Goal: Transaction & Acquisition: Purchase product/service

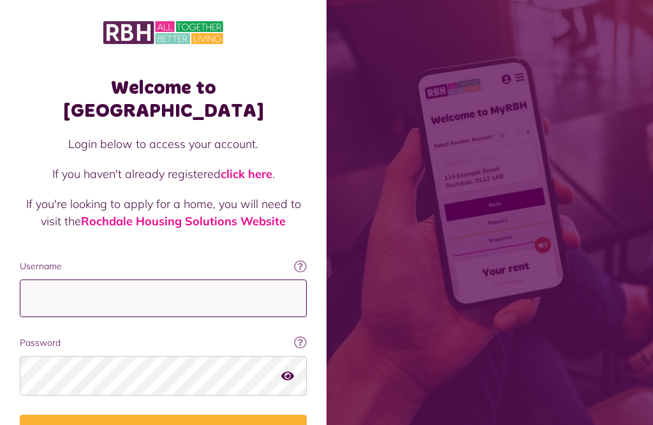
click at [258, 279] on input "Username" at bounding box center [163, 298] width 287 height 38
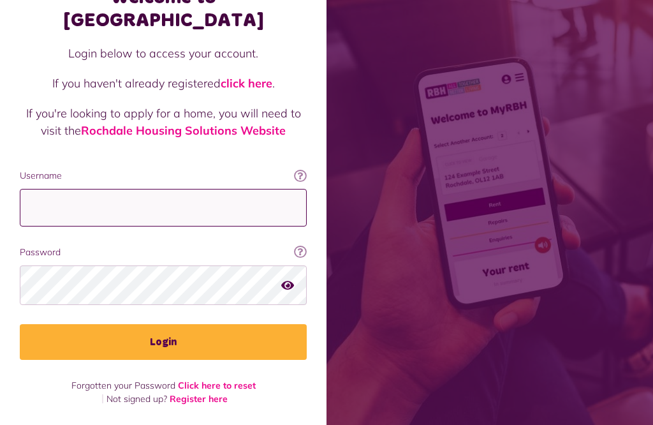
type input "**********"
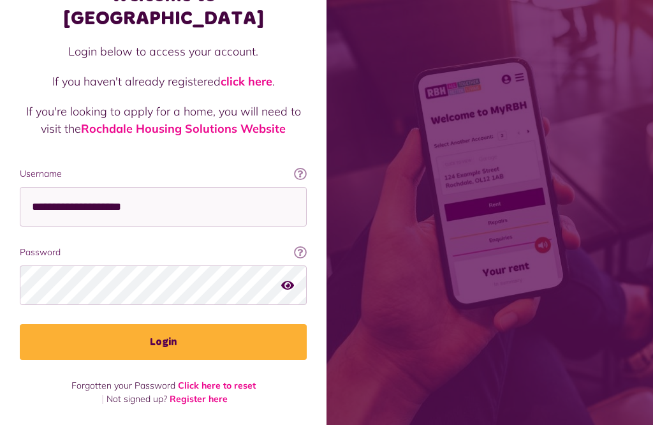
scroll to position [70, 0]
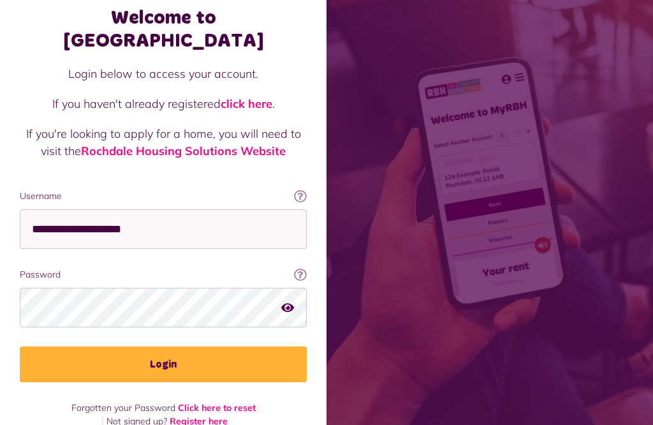
click at [239, 346] on button "Login" at bounding box center [163, 364] width 287 height 36
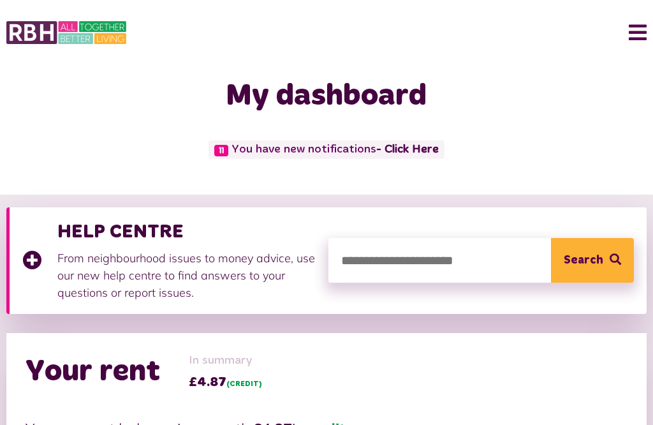
click at [424, 144] on link "- Click Here" at bounding box center [407, 149] width 62 height 11
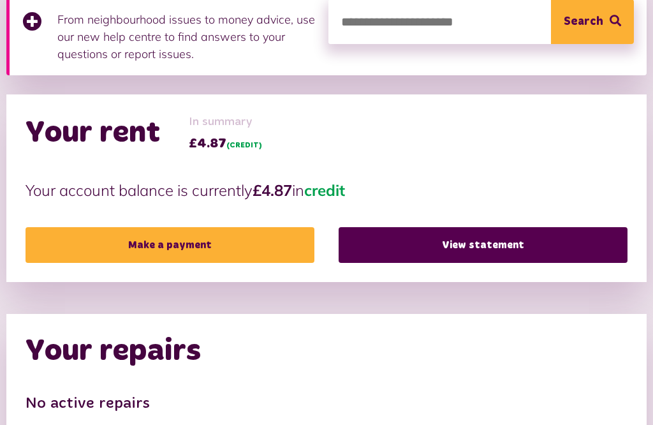
scroll to position [240, 0]
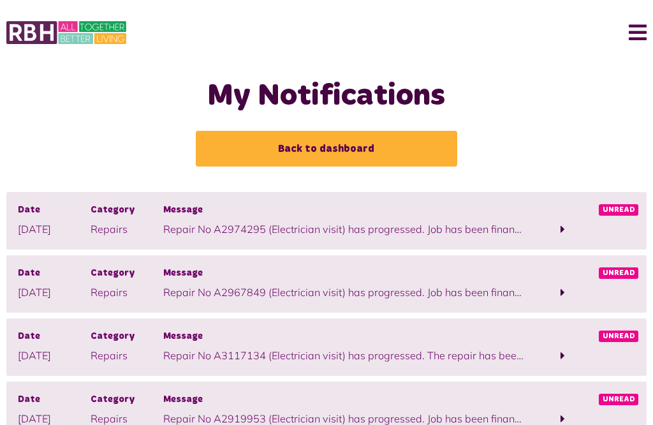
click at [567, 222] on span at bounding box center [562, 229] width 73 height 17
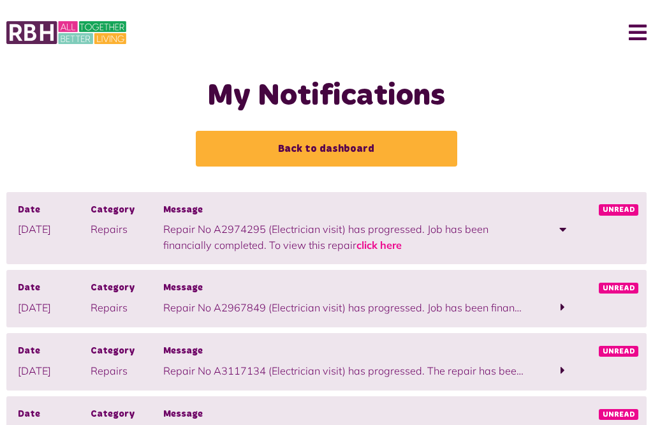
click at [567, 299] on span at bounding box center [562, 306] width 73 height 17
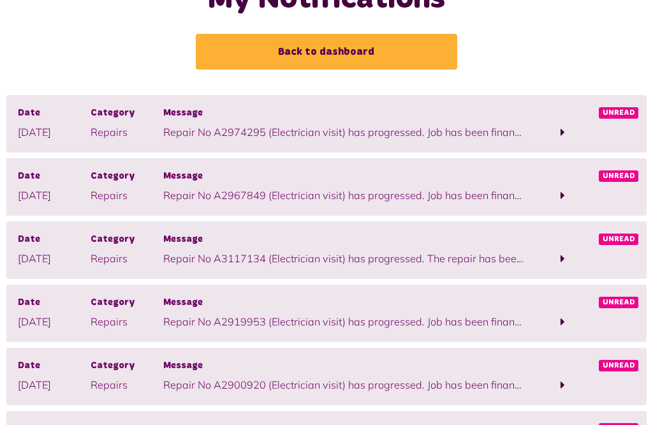
scroll to position [98, 0]
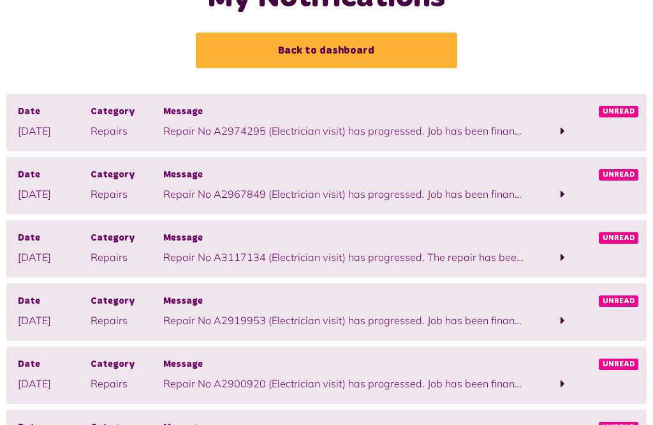
click at [568, 257] on span at bounding box center [562, 257] width 73 height 17
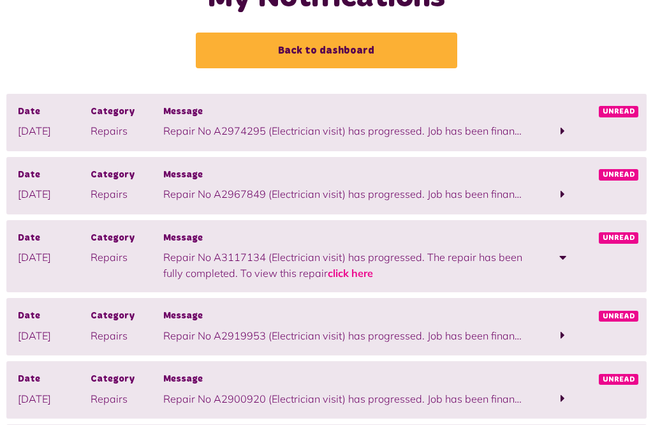
click at [351, 267] on link "click here" at bounding box center [350, 273] width 45 height 13
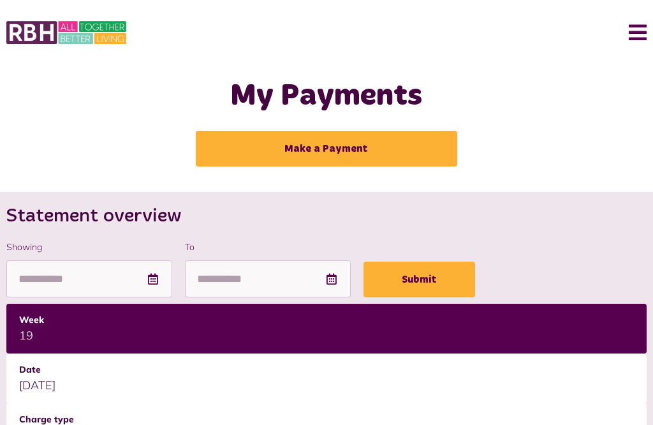
click at [345, 144] on link "Make a Payment" at bounding box center [326, 149] width 261 height 36
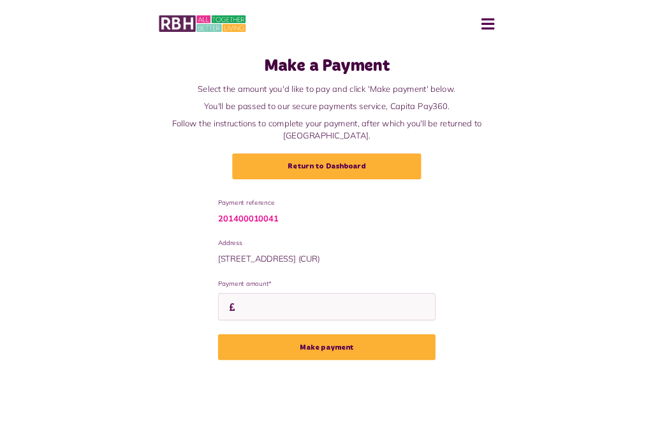
scroll to position [59, 0]
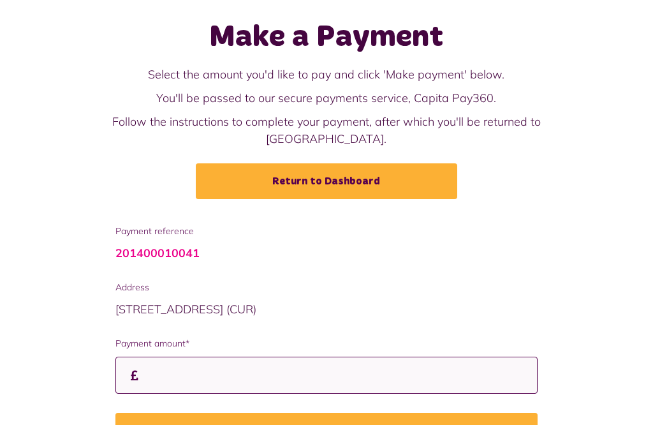
click at [158, 369] on input "Payment amount*" at bounding box center [326, 375] width 423 height 38
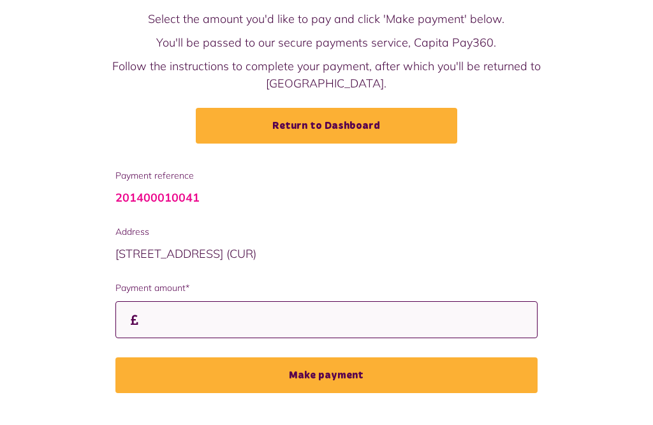
type input "*"
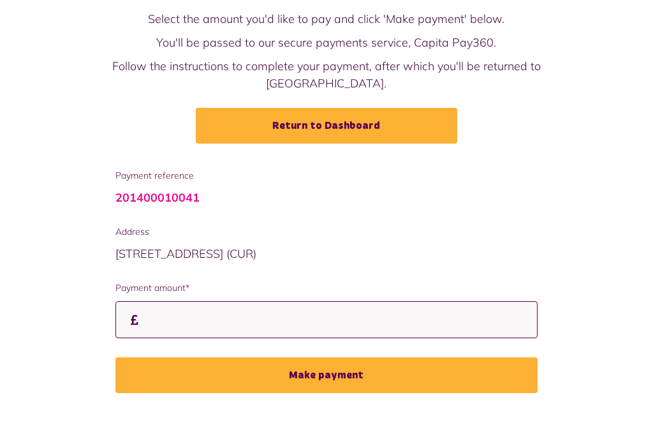
type input "*"
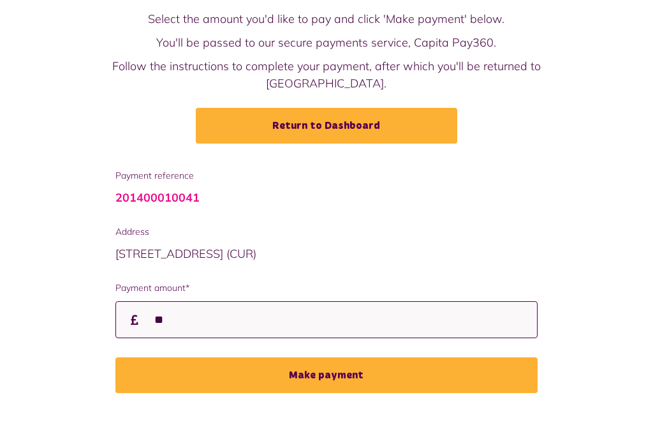
type input "*"
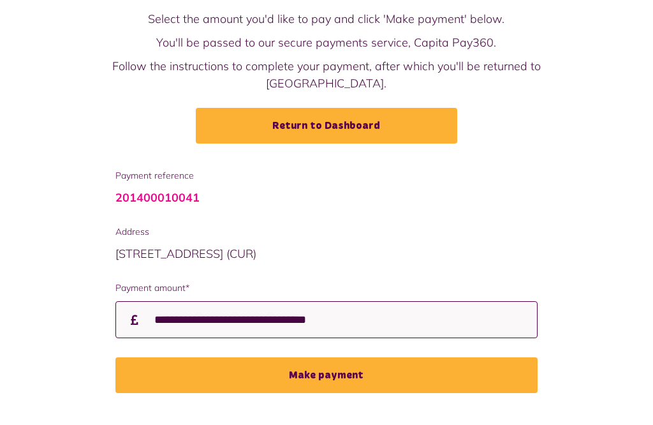
click at [326, 357] on button "Make payment" at bounding box center [326, 375] width 423 height 36
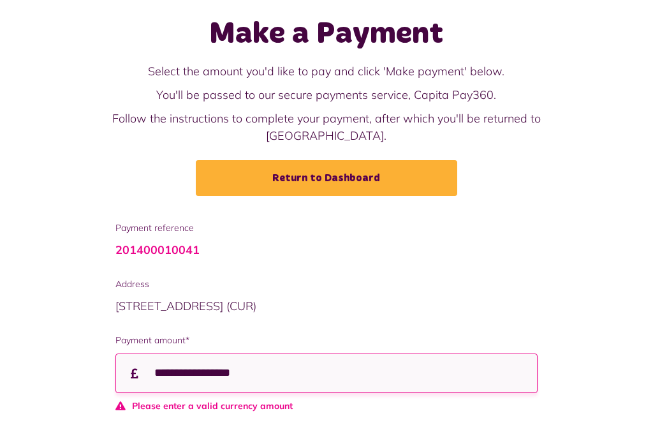
scroll to position [66, 0]
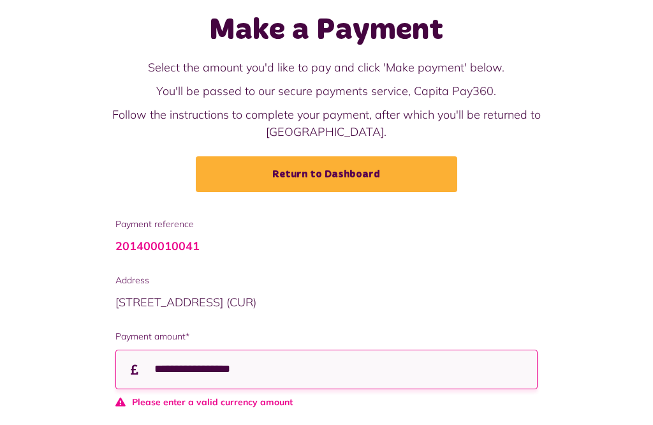
type input "**********"
click at [369, 165] on link "Return to Dashboard" at bounding box center [326, 174] width 261 height 36
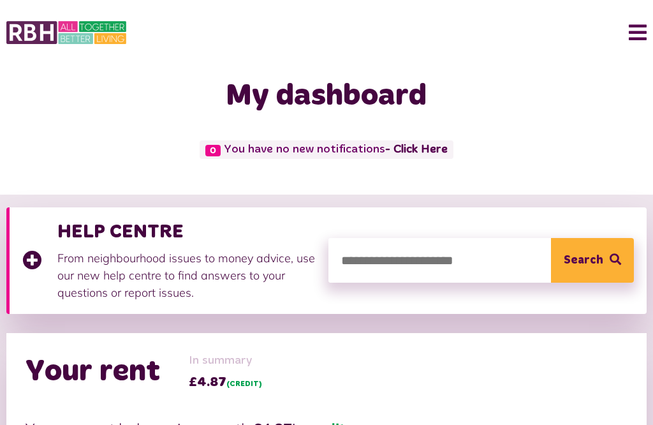
click at [588, 239] on span "Search" at bounding box center [584, 260] width 40 height 45
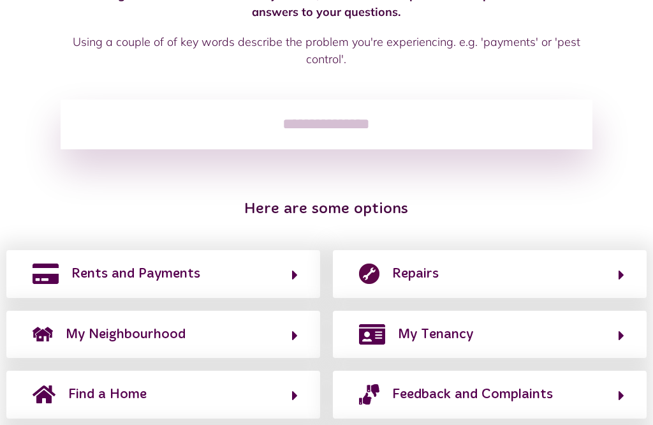
scroll to position [175, 0]
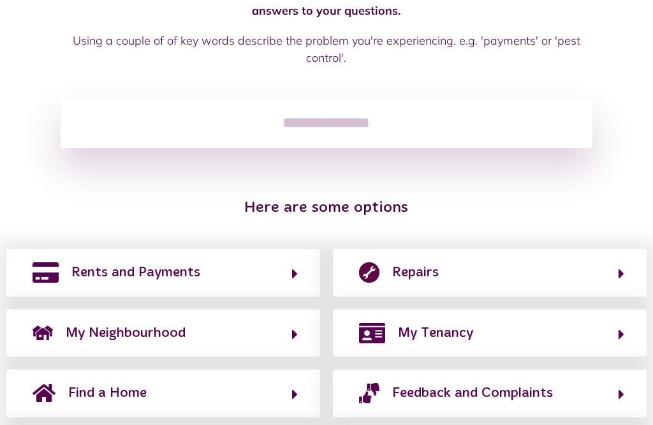
click at [562, 274] on button "Repairs" at bounding box center [489, 272] width 269 height 22
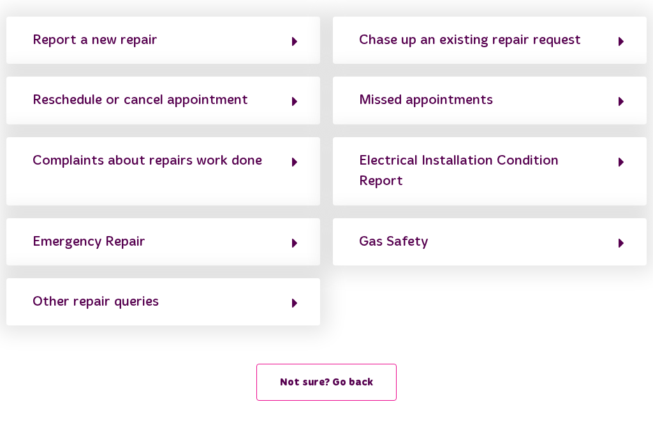
click at [613, 325] on div "Report a new repair Chase up an existing repair request Reschedule or cancel ap…" at bounding box center [326, 171] width 653 height 309
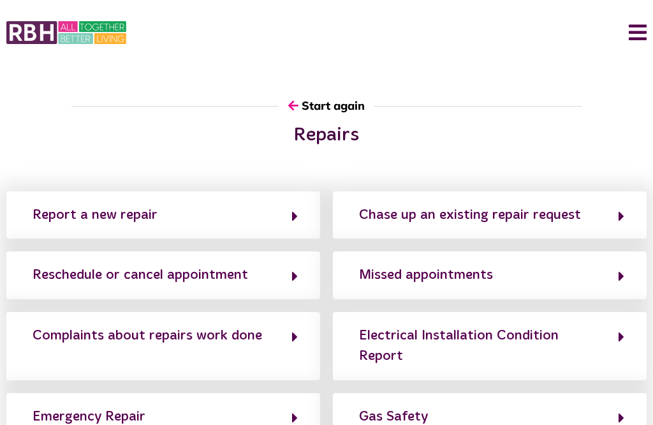
click at [614, 274] on button "Missed appointments" at bounding box center [489, 275] width 269 height 22
click at [598, 274] on button "Missed appointments" at bounding box center [489, 275] width 269 height 22
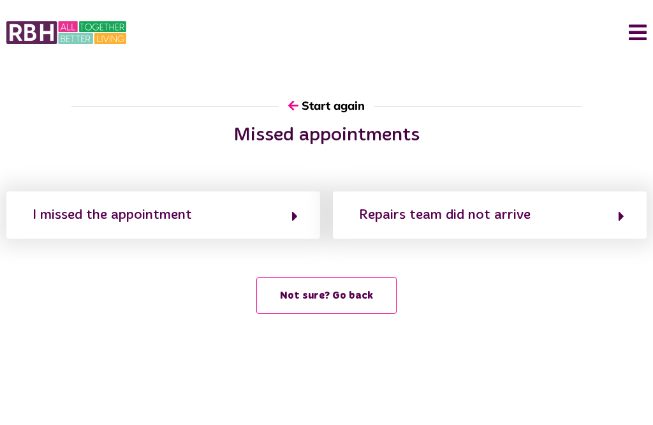
click at [646, 27] on button "Menu" at bounding box center [632, 33] width 27 height 40
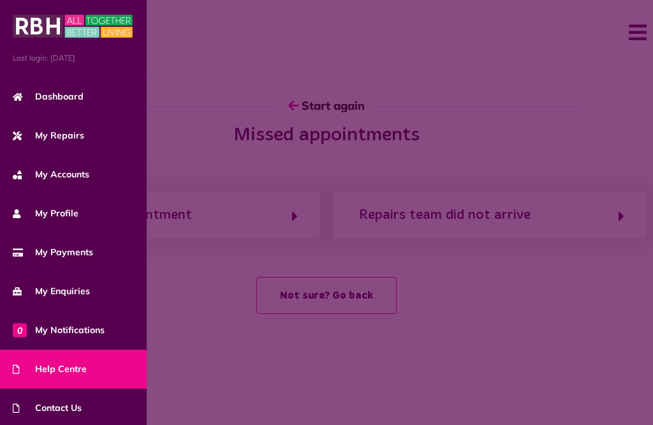
click at [80, 172] on span "My Accounts" at bounding box center [51, 174] width 77 height 13
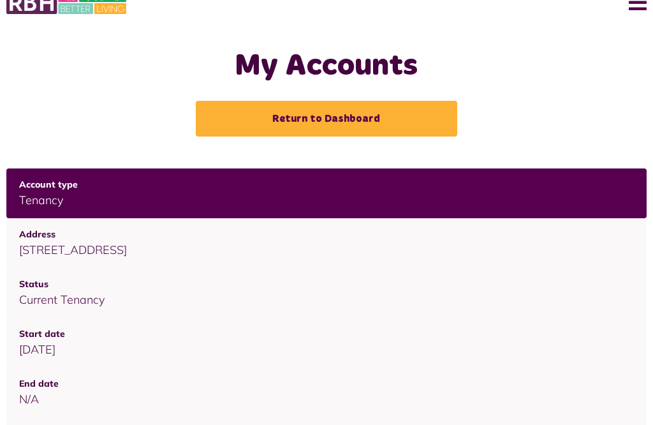
scroll to position [33, 0]
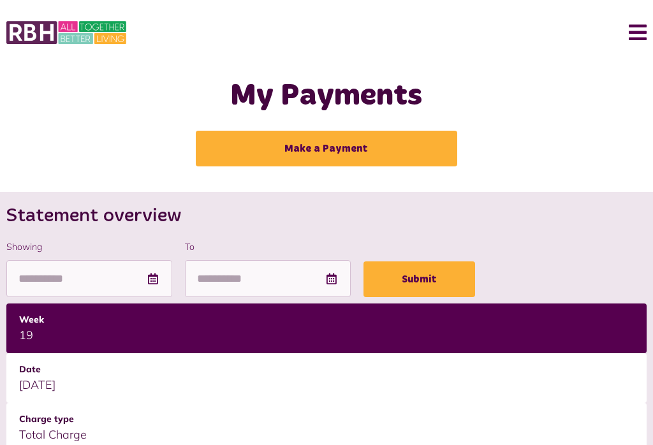
click at [359, 144] on link "Make a Payment" at bounding box center [326, 149] width 261 height 36
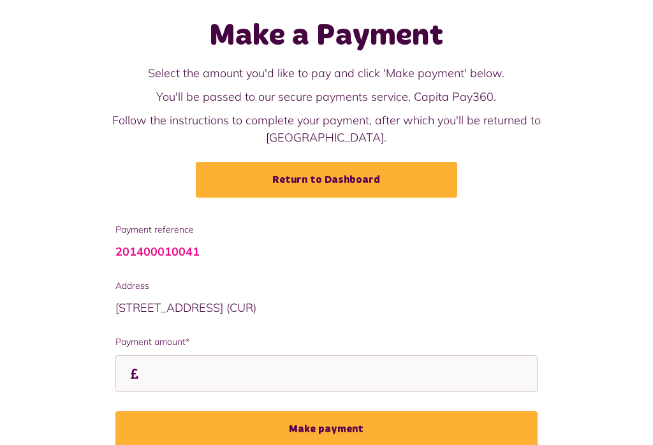
scroll to position [59, 0]
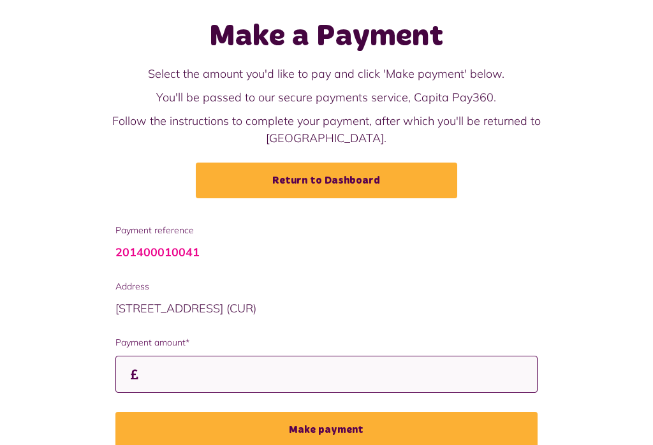
click at [177, 360] on input "Payment amount*" at bounding box center [326, 375] width 423 height 38
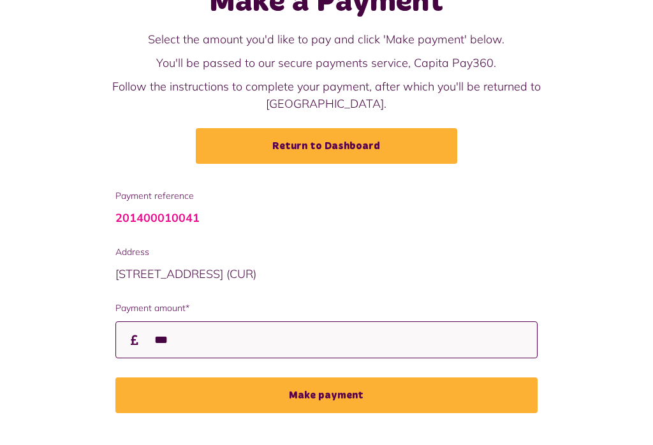
type input "***"
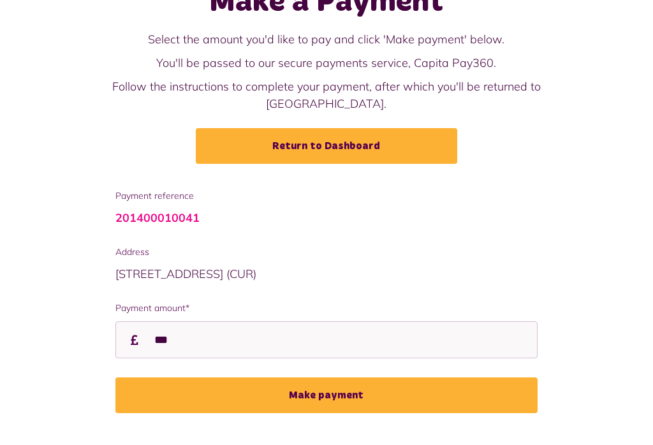
click at [349, 378] on button "Make payment" at bounding box center [326, 396] width 423 height 36
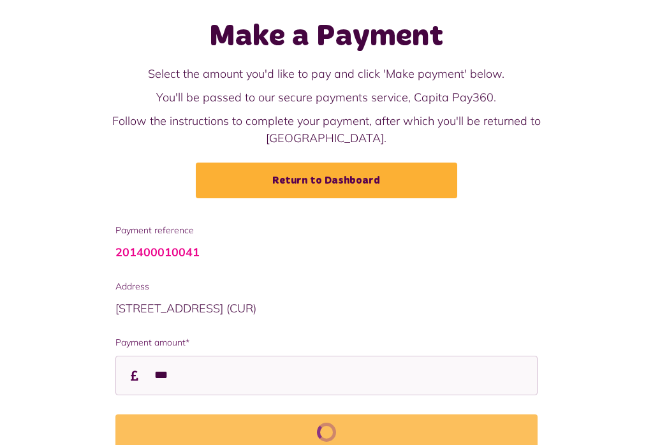
scroll to position [78, 0]
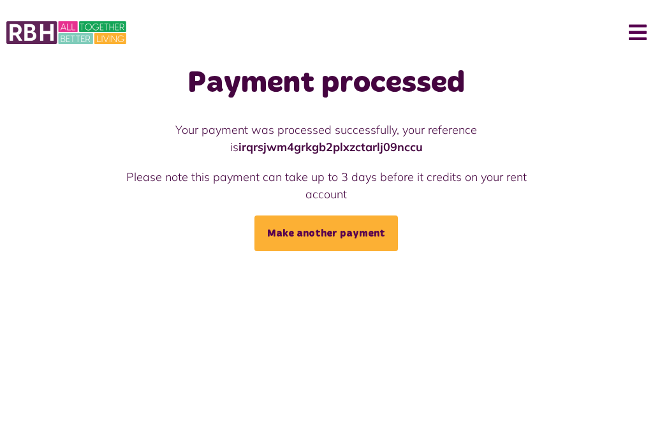
click at [584, 251] on html "Menu Last login: 11/08/2025 Dashboard My Repairs My Accounts My Profile 0" at bounding box center [326, 125] width 653 height 251
click at [613, 251] on html "Menu Last login: 11/08/2025 Dashboard My Repairs My Accounts My Profile 0" at bounding box center [326, 125] width 653 height 251
click at [620, 251] on html "Menu Last login: 11/08/2025 Dashboard My Repairs My Accounts My Profile 0" at bounding box center [326, 125] width 653 height 251
click at [542, 251] on html "Menu Last login: 11/08/2025 Dashboard My Repairs My Accounts My Profile 0" at bounding box center [326, 125] width 653 height 251
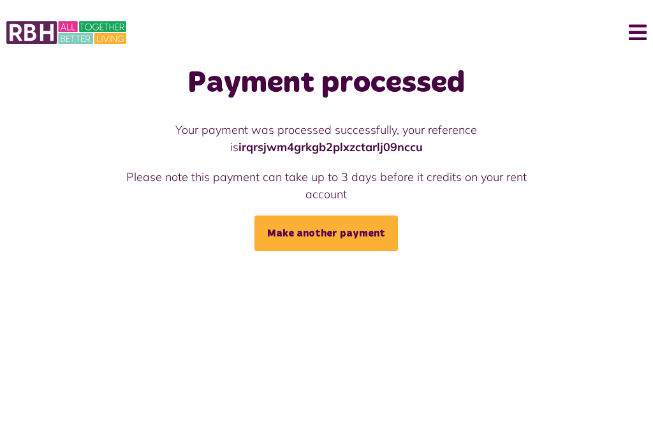
click at [578, 251] on html "Menu Last login: 11/08/2025 Dashboard My Repairs My Accounts My Profile 0" at bounding box center [326, 125] width 653 height 251
click at [613, 251] on html "Menu Last login: 11/08/2025 Dashboard My Repairs My Accounts My Profile 0" at bounding box center [326, 125] width 653 height 251
click at [612, 251] on html "Menu Last login: 11/08/2025 Dashboard My Repairs My Accounts My Profile 0" at bounding box center [326, 125] width 653 height 251
click at [613, 251] on html "Menu Last login: 11/08/2025 Dashboard My Repairs My Accounts My Profile 0" at bounding box center [326, 125] width 653 height 251
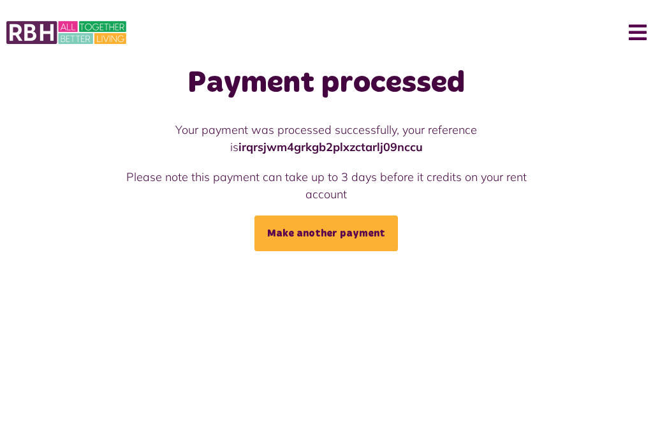
click at [546, 251] on html "Menu Last login: 11/08/2025 Dashboard My Repairs My Accounts My Profile 0" at bounding box center [326, 125] width 653 height 251
click at [550, 251] on html "Menu Last login: 11/08/2025 Dashboard My Repairs My Accounts My Profile 0" at bounding box center [326, 125] width 653 height 251
click at [541, 251] on html "Menu Last login: 11/08/2025 Dashboard My Repairs My Accounts My Profile 0" at bounding box center [326, 125] width 653 height 251
click at [592, 251] on html "Menu Last login: 11/08/2025 Dashboard My Repairs My Accounts My Profile 0" at bounding box center [326, 125] width 653 height 251
click at [555, 251] on html "Menu Last login: 11/08/2025 Dashboard My Repairs My Accounts My Profile 0" at bounding box center [326, 125] width 653 height 251
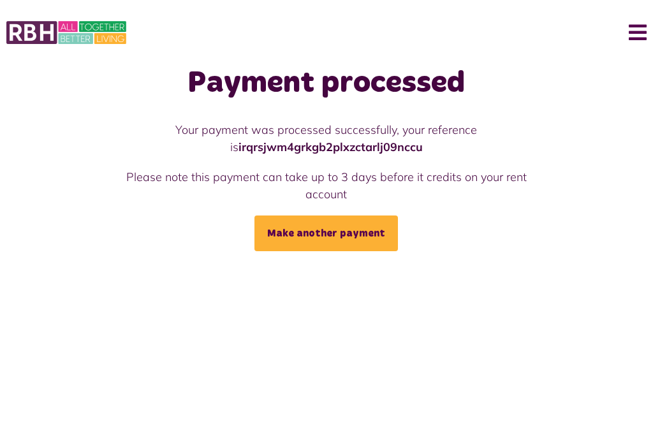
click at [538, 251] on html "Menu Last login: 11/08/2025 Dashboard My Repairs My Accounts My Profile 0" at bounding box center [326, 125] width 653 height 251
click at [543, 251] on html "Menu Last login: 11/08/2025 Dashboard My Repairs My Accounts My Profile 0" at bounding box center [326, 125] width 653 height 251
click at [606, 251] on html "Menu Last login: 11/08/2025 Dashboard My Repairs My Accounts My Profile 0" at bounding box center [326, 125] width 653 height 251
click at [581, 251] on html "Menu Last login: 11/08/2025 Dashboard My Repairs My Accounts My Profile 0" at bounding box center [326, 125] width 653 height 251
click at [618, 251] on html "Menu Last login: 11/08/2025 Dashboard My Repairs My Accounts My Profile 0" at bounding box center [326, 125] width 653 height 251
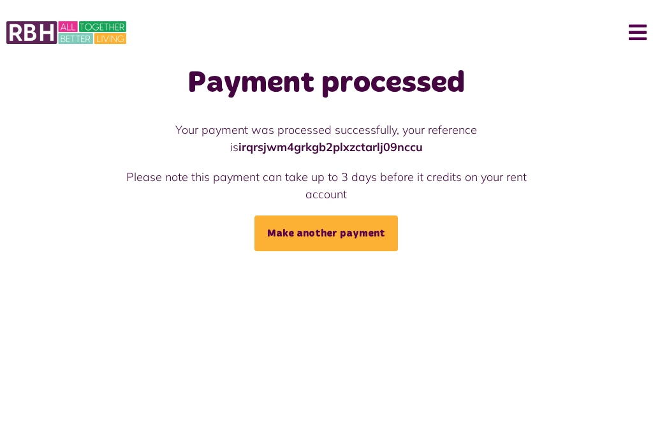
click at [536, 251] on html "Menu Last login: 11/08/2025 Dashboard My Repairs My Accounts My Profile 0" at bounding box center [326, 125] width 653 height 251
click at [613, 251] on html "Menu Last login: 11/08/2025 Dashboard My Repairs My Accounts My Profile 0" at bounding box center [326, 125] width 653 height 251
click at [567, 251] on html "Menu Last login: 11/08/2025 Dashboard My Repairs My Accounts My Profile 0" at bounding box center [326, 125] width 653 height 251
click at [480, 251] on html "Menu Last login: 11/08/2025 Dashboard My Repairs My Accounts My Profile 0" at bounding box center [326, 125] width 653 height 251
click at [613, 251] on html "Menu Last login: 11/08/2025 Dashboard My Repairs My Accounts My Profile 0" at bounding box center [326, 125] width 653 height 251
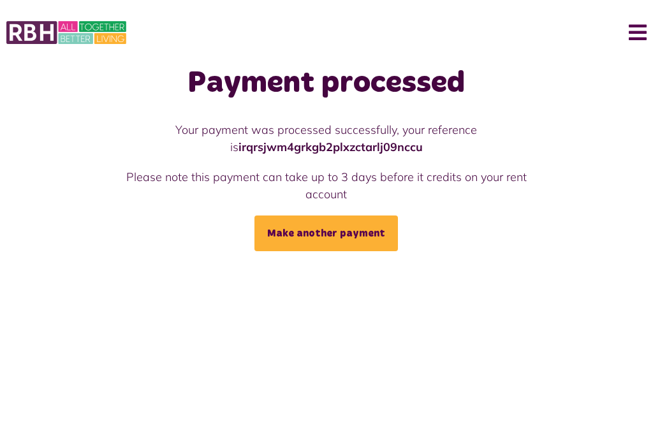
click at [531, 251] on html "Menu Last login: 11/08/2025 Dashboard My Repairs My Accounts My Profile 0" at bounding box center [326, 125] width 653 height 251
click at [613, 251] on html "Menu Last login: 11/08/2025 Dashboard My Repairs My Accounts My Profile 0" at bounding box center [326, 125] width 653 height 251
click at [592, 251] on html "Menu Last login: 11/08/2025 Dashboard My Repairs My Accounts My Profile 0" at bounding box center [326, 125] width 653 height 251
click at [613, 251] on html "Menu Last login: 11/08/2025 Dashboard My Repairs My Accounts My Profile 0" at bounding box center [326, 125] width 653 height 251
click at [553, 251] on html "Menu Last login: 11/08/2025 Dashboard My Repairs My Accounts My Profile 0" at bounding box center [326, 125] width 653 height 251
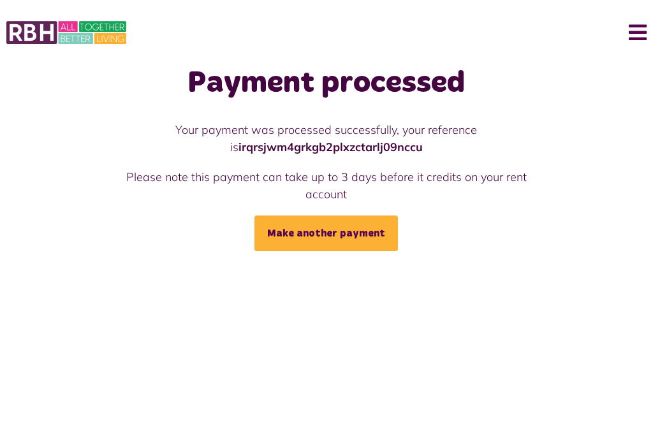
click at [586, 251] on html "Menu Last login: 11/08/2025 Dashboard My Repairs My Accounts My Profile 0" at bounding box center [326, 125] width 653 height 251
click at [613, 251] on html "Menu Last login: 11/08/2025 Dashboard My Repairs My Accounts My Profile 0" at bounding box center [326, 125] width 653 height 251
click at [642, 31] on button "Menu" at bounding box center [632, 33] width 27 height 40
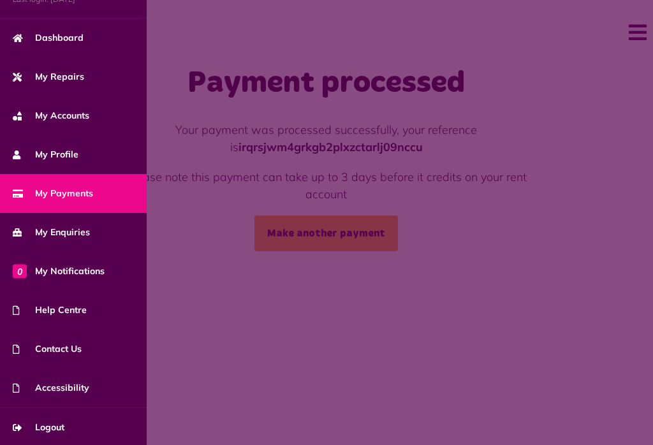
scroll to position [-6, 4]
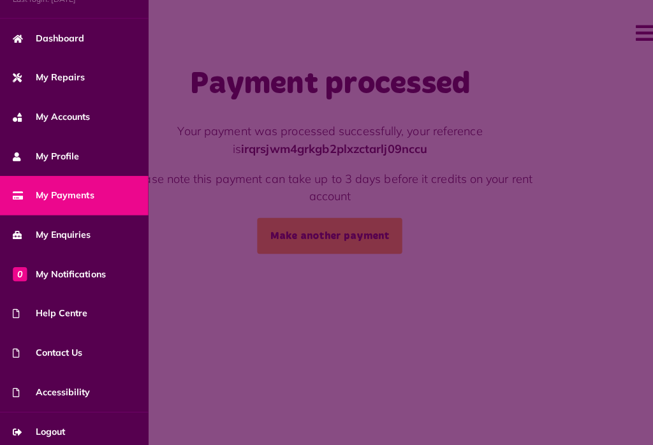
click at [203, 150] on span at bounding box center [326, 222] width 653 height 445
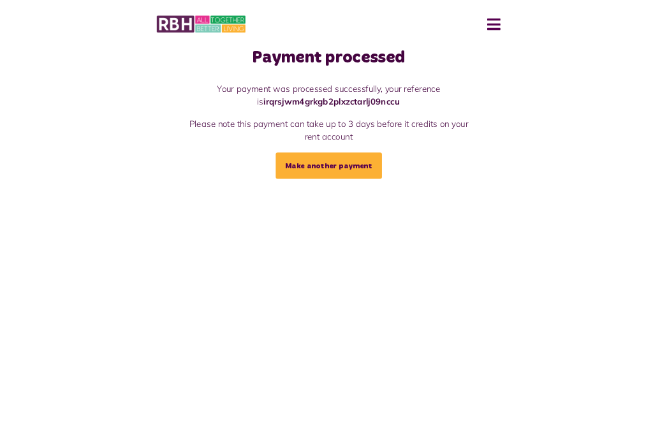
scroll to position [0, 7]
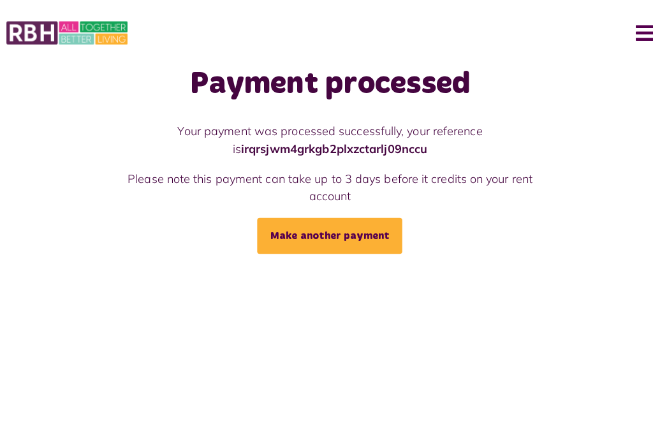
click at [561, 251] on html "Menu Last login: 11/08/2025 Dashboard My Repairs My Accounts My Profile 0" at bounding box center [326, 125] width 653 height 251
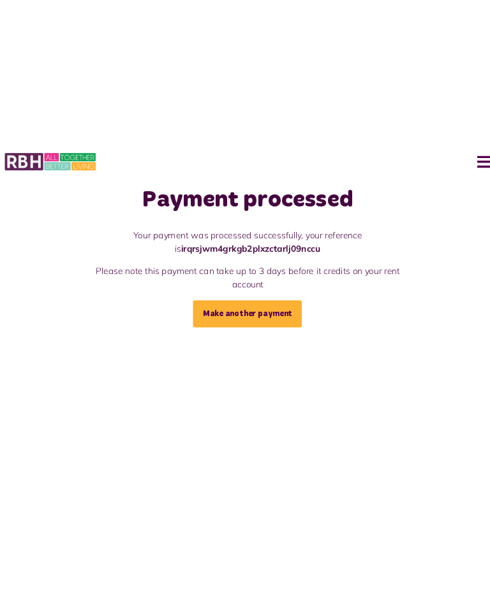
scroll to position [0, 6]
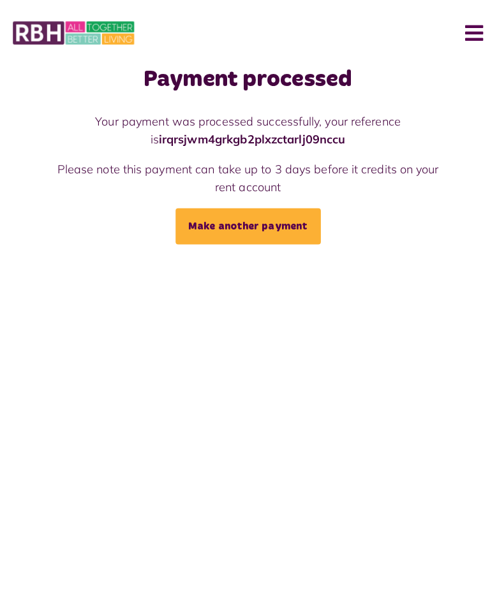
click at [239, 242] on html "Menu Last login: 11/08/2025 Dashboard My Repairs My Accounts My Profile 0" at bounding box center [245, 121] width 490 height 242
click at [314, 242] on html "Menu Last login: 11/08/2025 Dashboard My Repairs My Accounts My Profile 0" at bounding box center [245, 121] width 490 height 242
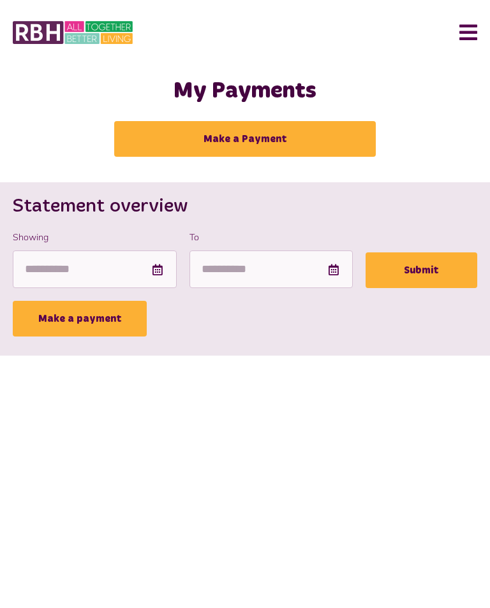
click at [353, 121] on link "Make a Payment" at bounding box center [244, 139] width 261 height 36
click at [353, 142] on link "Make a Payment" at bounding box center [244, 139] width 261 height 36
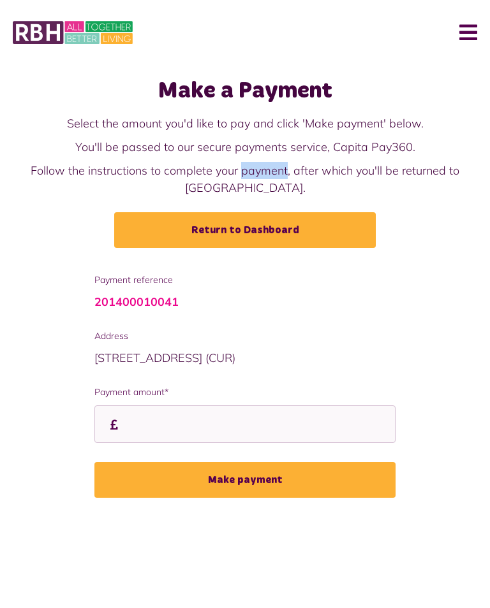
click at [471, 30] on button "Menu" at bounding box center [463, 33] width 27 height 40
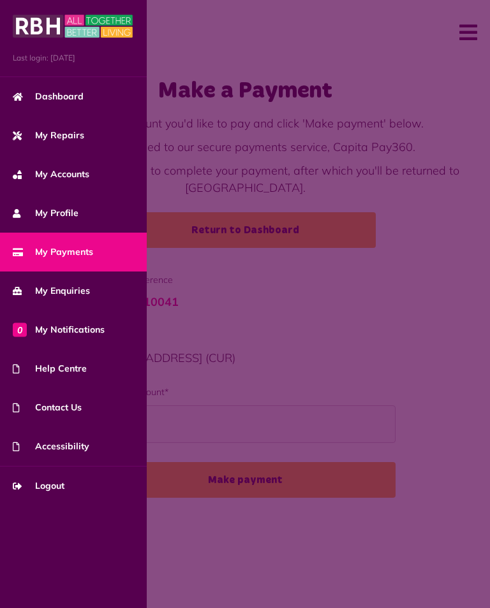
click at [187, 170] on span at bounding box center [245, 304] width 490 height 608
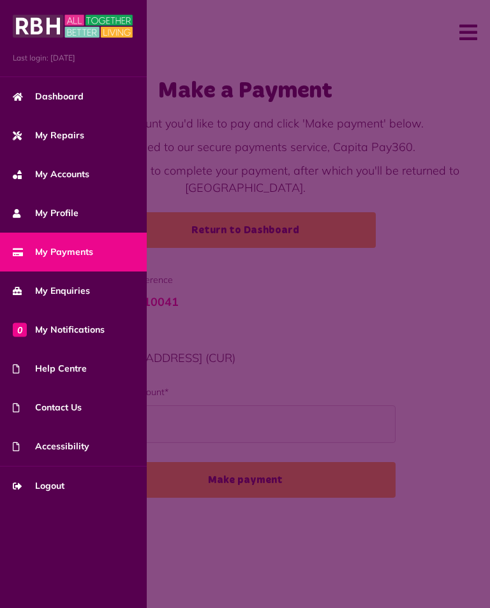
click at [187, 165] on span at bounding box center [245, 304] width 490 height 608
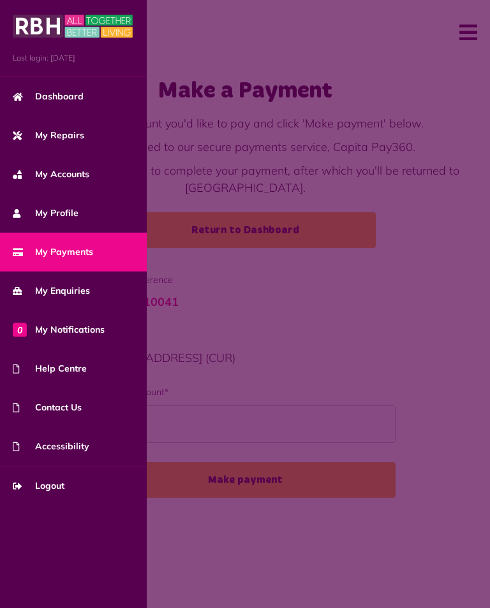
click at [187, 354] on span at bounding box center [245, 304] width 490 height 608
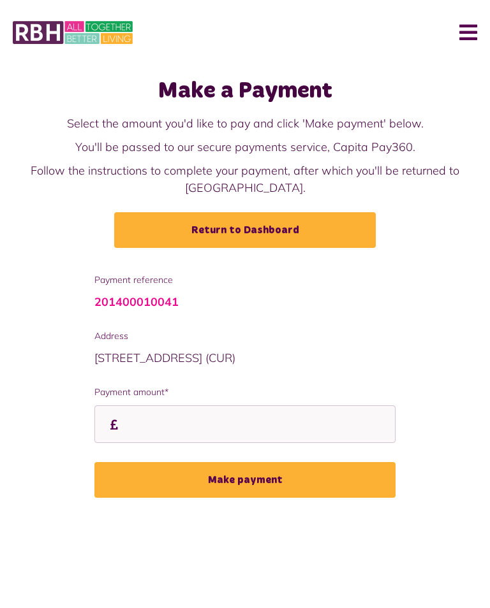
click at [464, 22] on button "Menu" at bounding box center [463, 33] width 27 height 40
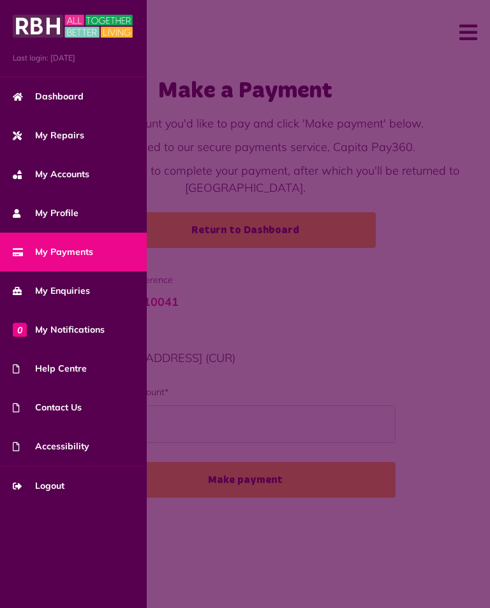
click at [334, 47] on span at bounding box center [245, 304] width 490 height 608
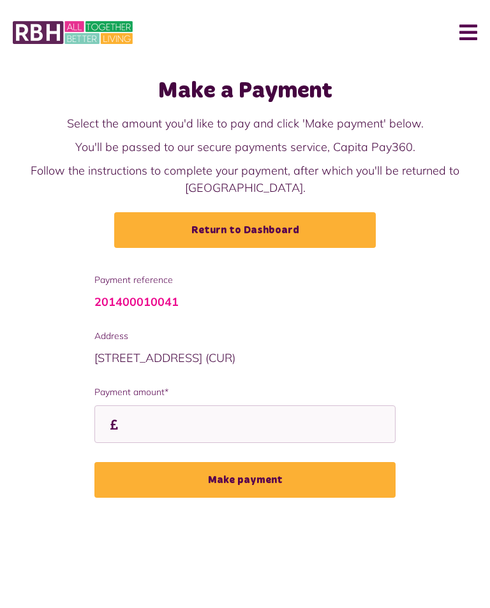
click at [187, 170] on p "Follow the instructions to complete your payment, after which you'll be returne…" at bounding box center [245, 179] width 464 height 34
click at [187, 356] on span "[STREET_ADDRESS] (CUR)" at bounding box center [164, 358] width 141 height 15
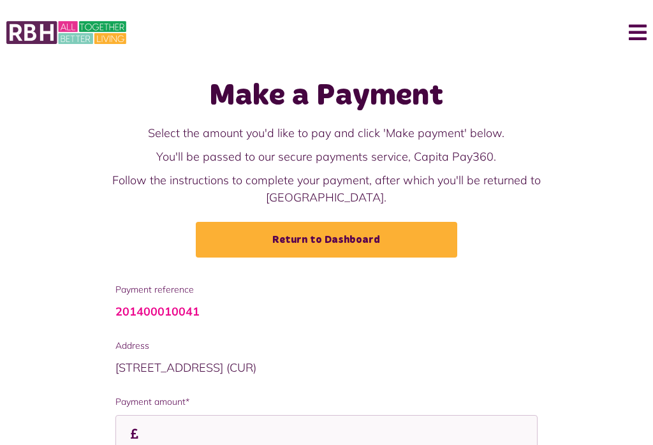
click at [418, 303] on div "201400010041" at bounding box center [326, 311] width 423 height 17
click at [428, 222] on link "Return to Dashboard" at bounding box center [326, 240] width 261 height 36
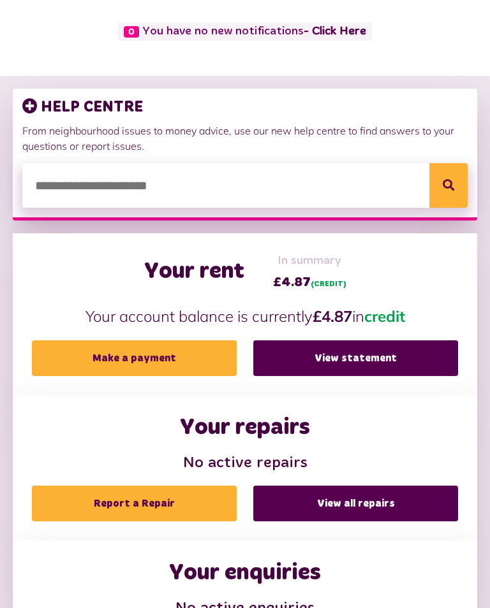
click at [154, 444] on link "Report a Repair" at bounding box center [134, 504] width 205 height 36
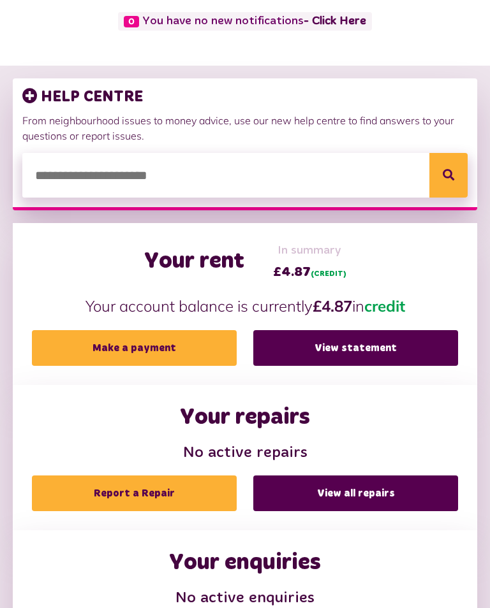
click at [155, 444] on link "Report a Repair" at bounding box center [134, 494] width 205 height 36
click at [156, 444] on link "Report a Repair" at bounding box center [134, 494] width 205 height 36
click at [154, 444] on link "Report a Repair" at bounding box center [134, 494] width 205 height 36
click at [155, 444] on link "Report a Repair" at bounding box center [134, 494] width 205 height 36
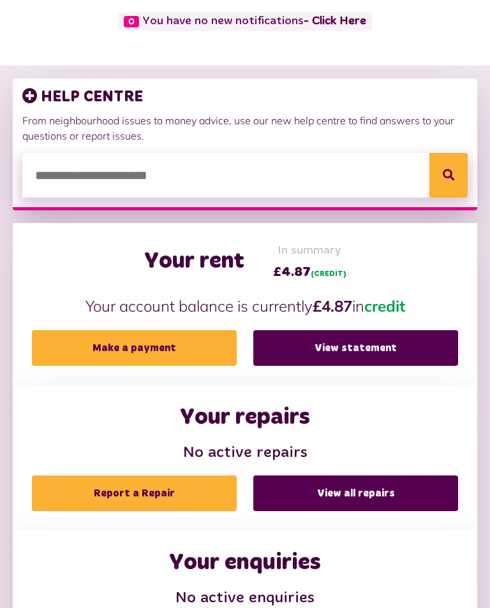
click at [154, 444] on link "Report a Repair" at bounding box center [134, 494] width 205 height 36
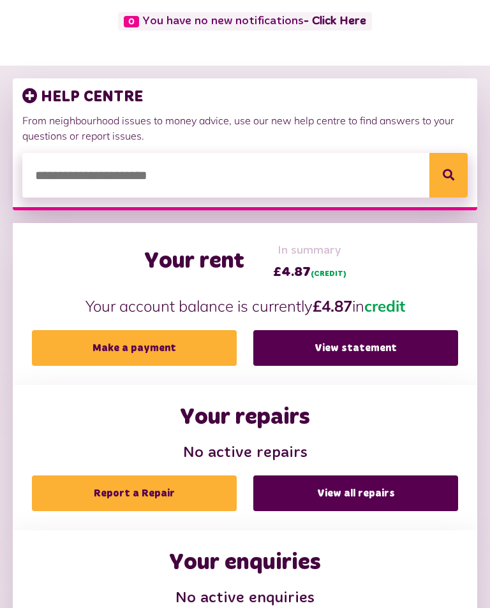
click at [155, 444] on link "Report a Repair" at bounding box center [134, 494] width 205 height 36
click at [156, 444] on link "Report a Repair" at bounding box center [134, 494] width 205 height 36
click at [155, 444] on link "Report a Repair" at bounding box center [134, 494] width 205 height 36
click at [154, 444] on link "Report a Repair" at bounding box center [134, 494] width 205 height 36
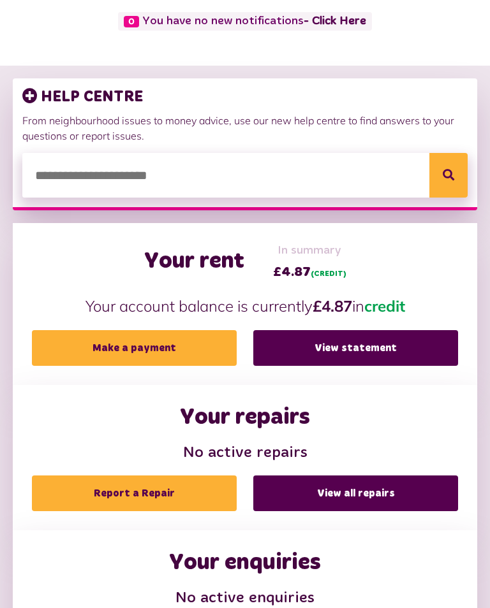
click at [156, 444] on link "Report a Repair" at bounding box center [134, 494] width 205 height 36
click at [155, 444] on link "Report a Repair" at bounding box center [134, 494] width 205 height 36
click at [156, 444] on link "Report a Repair" at bounding box center [134, 494] width 205 height 36
click at [155, 444] on link "Report a Repair" at bounding box center [134, 494] width 205 height 36
click at [155, 363] on link "Make a payment" at bounding box center [134, 348] width 205 height 36
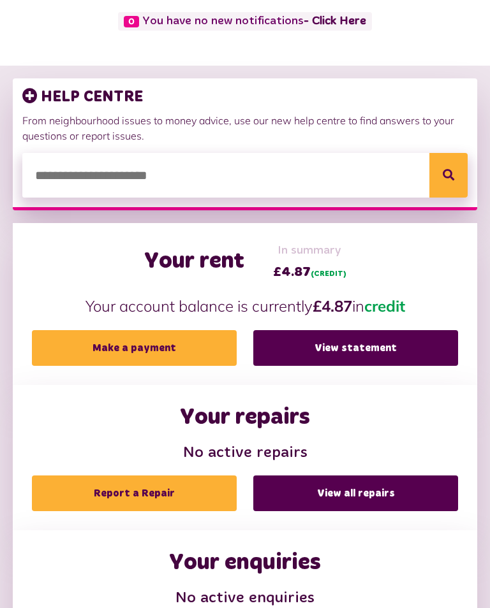
click at [155, 444] on link "Report a Repair" at bounding box center [134, 494] width 205 height 36
click at [151, 365] on link "Make a payment" at bounding box center [134, 348] width 205 height 36
click at [156, 444] on link "Report a Repair" at bounding box center [134, 494] width 205 height 36
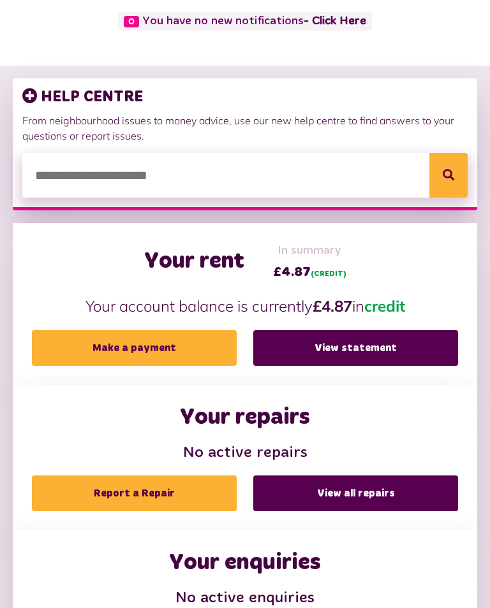
click at [156, 444] on link "Report a Repair" at bounding box center [134, 494] width 205 height 36
click at [299, 195] on input "search" at bounding box center [244, 175] width 445 height 45
click at [299, 186] on input "search" at bounding box center [244, 175] width 445 height 45
click at [304, 444] on link "View all repairs" at bounding box center [355, 494] width 205 height 36
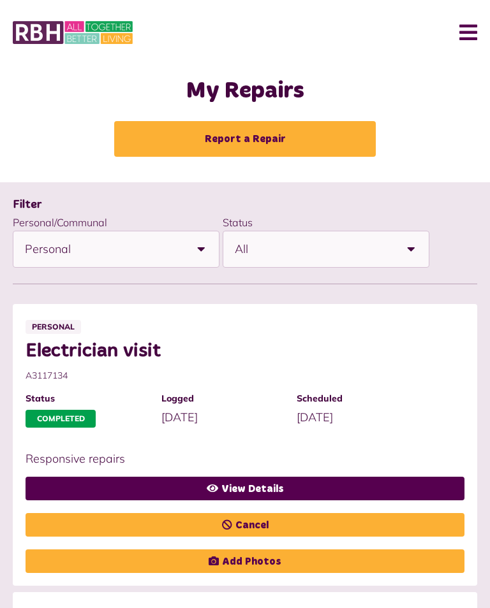
click at [304, 201] on div "Filter" at bounding box center [245, 204] width 464 height 18
click at [304, 392] on span "Scheduled" at bounding box center [358, 398] width 123 height 13
click at [304, 386] on div "Electrician visit A3117134 Status Completed Logged [DATE] Scheduled" at bounding box center [245, 389] width 439 height 98
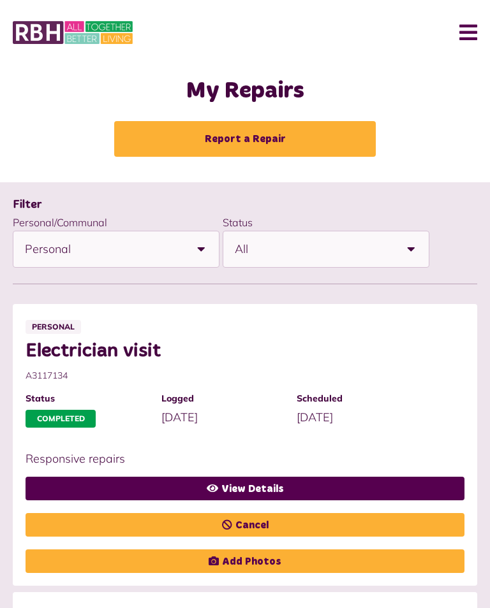
click at [304, 392] on span "Scheduled" at bounding box center [358, 398] width 123 height 13
click at [304, 199] on div "Filter" at bounding box center [245, 204] width 464 height 18
click at [304, 392] on span "Scheduled" at bounding box center [358, 398] width 123 height 13
click at [304, 200] on div "Filter" at bounding box center [245, 204] width 464 height 18
click at [304, 349] on span "Electrician visit" at bounding box center [239, 351] width 426 height 23
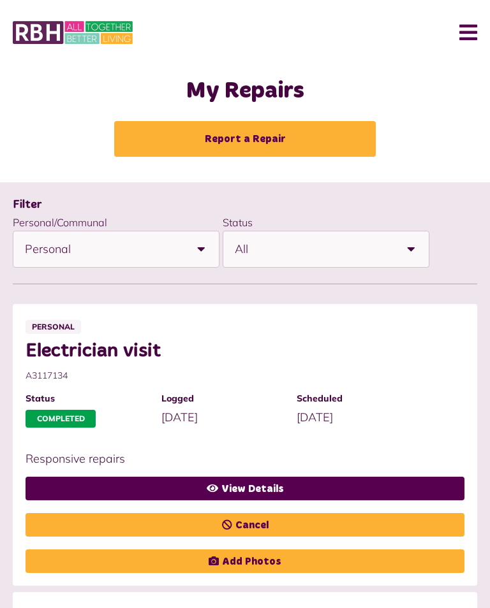
click at [304, 392] on span "Scheduled" at bounding box center [358, 398] width 123 height 13
click at [156, 369] on span "A3117134" at bounding box center [239, 375] width 426 height 13
click at [304, 392] on span "Scheduled" at bounding box center [358, 398] width 123 height 13
click at [304, 200] on div "Filter" at bounding box center [245, 204] width 464 height 18
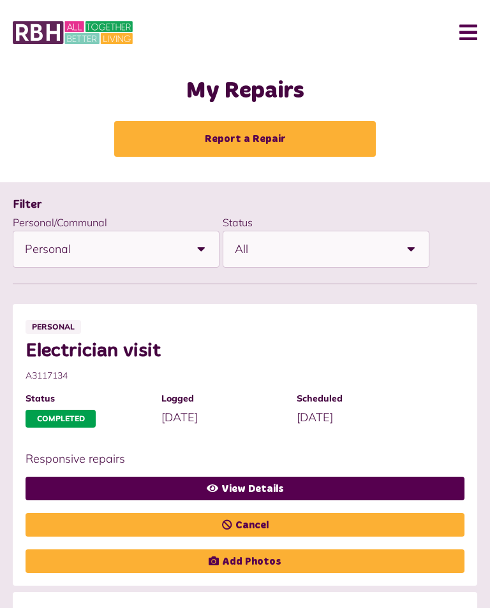
click at [304, 392] on span "Scheduled" at bounding box center [358, 398] width 123 height 13
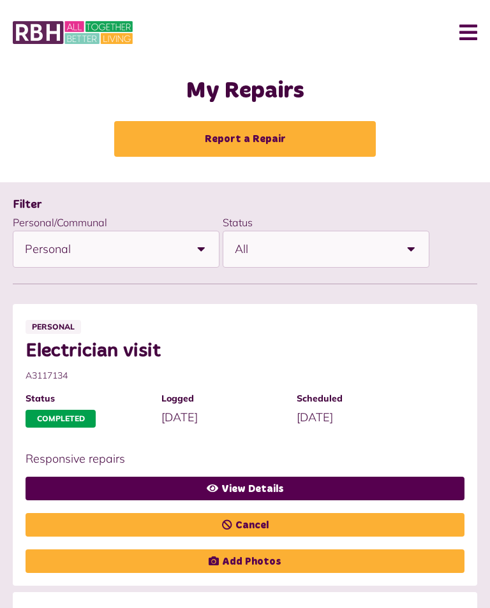
click at [304, 392] on span "Scheduled" at bounding box center [358, 398] width 123 height 13
click at [304, 200] on div "Filter" at bounding box center [245, 204] width 464 height 18
click at [304, 386] on div "Electrician visit A3117134 Status Completed Logged [DATE] Scheduled" at bounding box center [245, 389] width 439 height 98
click at [304, 201] on div "Filter" at bounding box center [245, 204] width 464 height 18
click at [156, 513] on link "Cancel" at bounding box center [245, 525] width 439 height 24
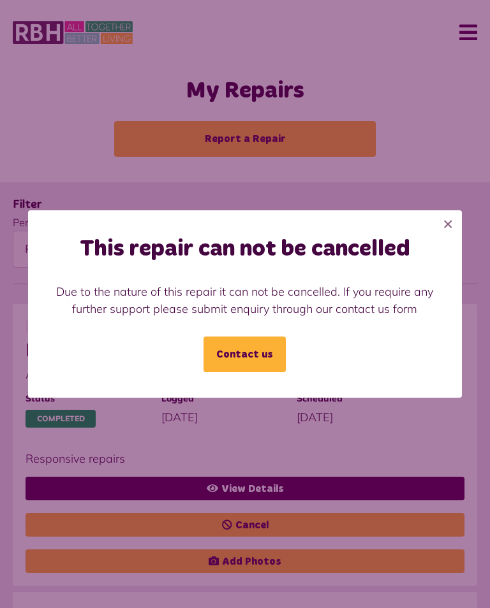
click at [156, 508] on div "This repair can not be cancelled Due to the nature of this repair it can not be…" at bounding box center [245, 304] width 490 height 608
click at [304, 392] on span "Scheduled" at bounding box center [358, 398] width 123 height 13
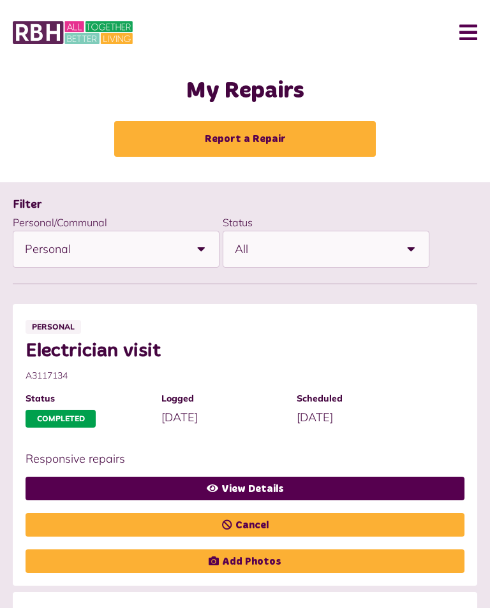
click at [304, 386] on div "Electrician visit A3117134 Status Completed Logged 06/08/2025 Scheduled" at bounding box center [245, 389] width 439 height 98
click at [304, 392] on span "Scheduled" at bounding box center [358, 398] width 123 height 13
click at [304, 385] on div "Electrician visit A3117134 Status Completed Logged 06/08/2025 Scheduled" at bounding box center [245, 389] width 439 height 98
click at [304, 392] on span "Scheduled" at bounding box center [358, 398] width 123 height 13
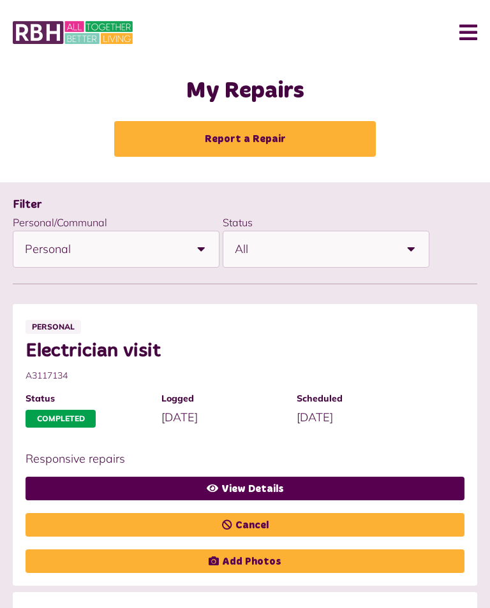
click at [304, 392] on span "Scheduled" at bounding box center [358, 398] width 123 height 13
click at [304, 201] on div "Filter" at bounding box center [245, 204] width 464 height 18
click at [157, 369] on span "A3117134" at bounding box center [239, 375] width 426 height 13
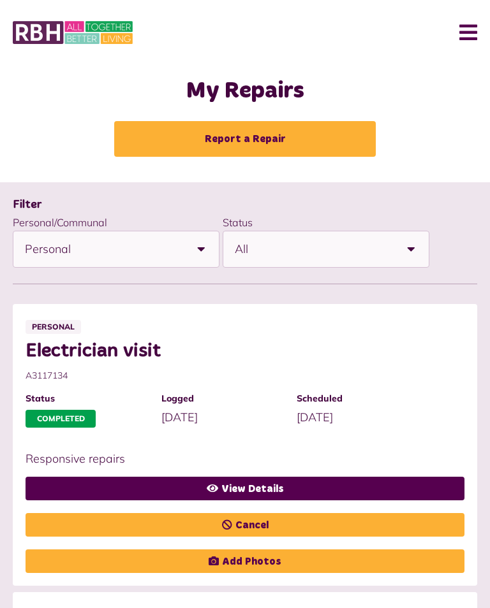
click at [157, 369] on span "A3117134" at bounding box center [239, 375] width 426 height 13
click at [304, 392] on span "Scheduled" at bounding box center [358, 398] width 123 height 13
click at [304, 386] on div "Electrician visit A3117134 Status Completed Logged 06/08/2025 Scheduled" at bounding box center [245, 389] width 439 height 98
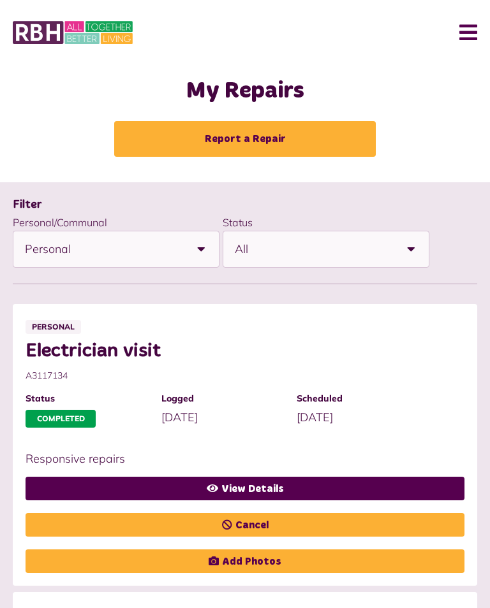
click at [304, 386] on div "Electrician visit A3117134 Status Completed Logged 06/08/2025 Scheduled" at bounding box center [245, 389] width 439 height 98
click at [156, 513] on link "Cancel" at bounding box center [245, 525] width 439 height 24
click at [304, 392] on span "Scheduled" at bounding box center [358, 398] width 123 height 13
click at [304, 386] on div "Electrician visit A3117134 Status Completed Logged 06/08/2025 Scheduled" at bounding box center [245, 389] width 439 height 98
click at [304, 392] on span "Scheduled" at bounding box center [358, 398] width 123 height 13
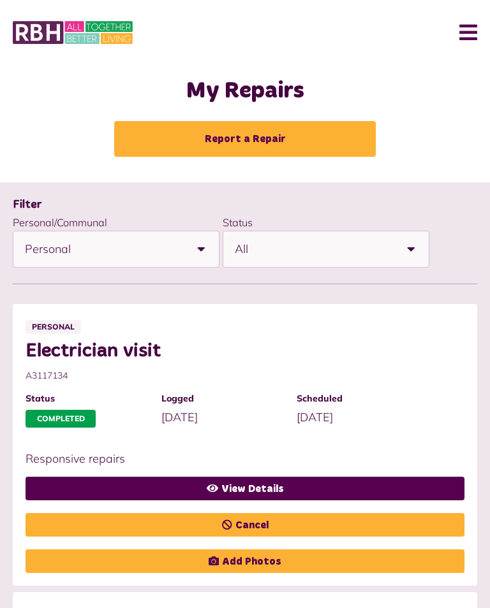
click at [156, 513] on link "Cancel" at bounding box center [245, 525] width 439 height 24
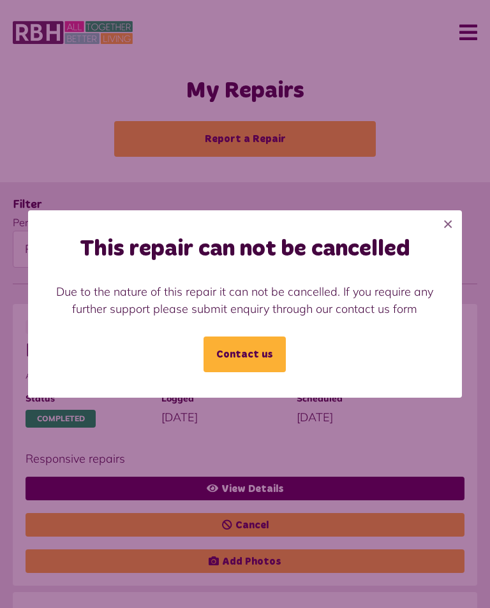
click at [156, 508] on div "This repair can not be cancelled Due to the nature of this repair it can not be…" at bounding box center [245, 304] width 490 height 608
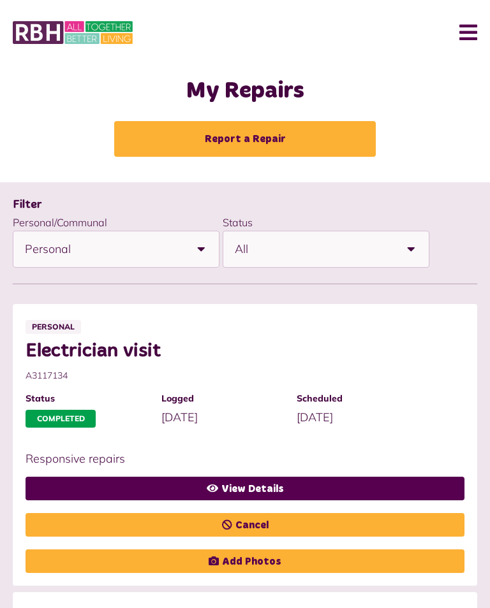
click at [156, 513] on link "Cancel" at bounding box center [245, 525] width 439 height 24
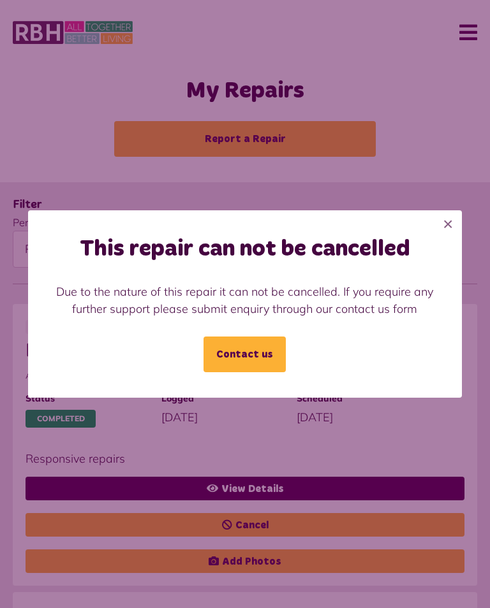
click at [155, 508] on div "This repair can not be cancelled Due to the nature of this repair it can not be…" at bounding box center [245, 304] width 490 height 608
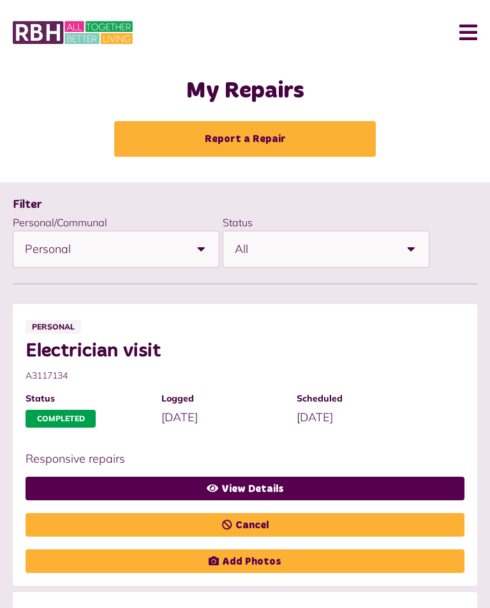
click at [156, 513] on link "Cancel" at bounding box center [245, 525] width 439 height 24
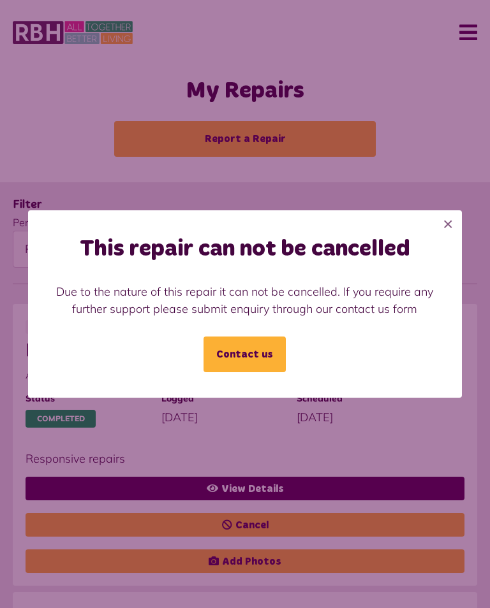
click at [304, 386] on div "This repair can not be cancelled Due to the nature of this repair it can not be…" at bounding box center [245, 303] width 434 height 187
click at [156, 508] on div "This repair can not be cancelled Due to the nature of this repair it can not be…" at bounding box center [245, 304] width 490 height 608
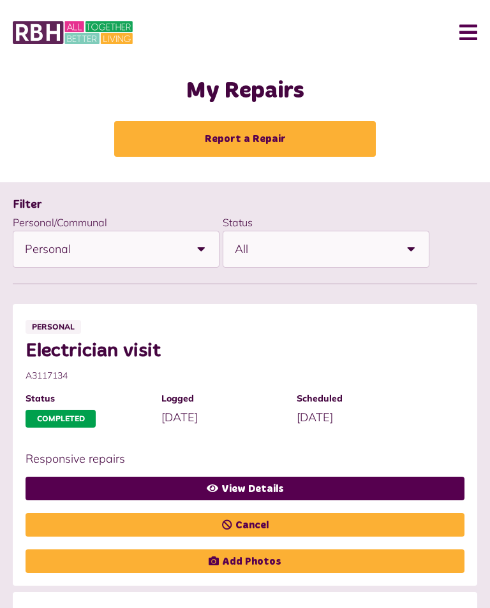
click at [156, 369] on span "A3117134" at bounding box center [239, 375] width 426 height 13
click at [158, 513] on link "Cancel" at bounding box center [245, 525] width 439 height 24
click at [156, 513] on link "Cancel" at bounding box center [245, 525] width 439 height 24
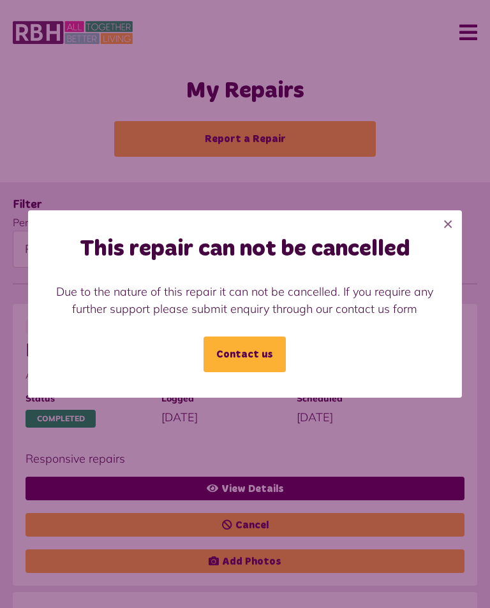
click at [156, 508] on div "This repair can not be cancelled Due to the nature of this repair it can not be…" at bounding box center [245, 304] width 490 height 608
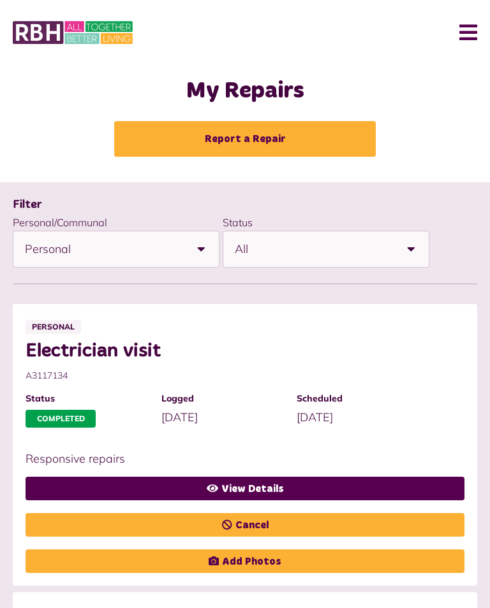
click at [156, 513] on link "Cancel" at bounding box center [245, 525] width 439 height 24
click at [304, 392] on span "Scheduled" at bounding box center [358, 398] width 123 height 13
click at [156, 369] on span "A3117134" at bounding box center [239, 375] width 426 height 13
click at [156, 513] on link "Cancel" at bounding box center [245, 525] width 439 height 24
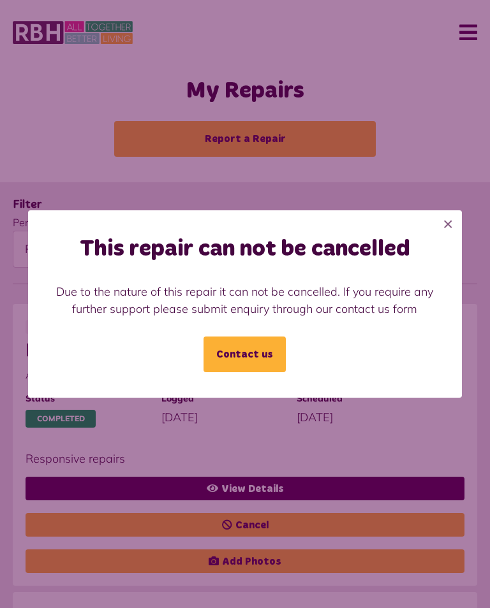
click at [156, 508] on div "This repair can not be cancelled Due to the nature of this repair it can not be…" at bounding box center [245, 304] width 490 height 608
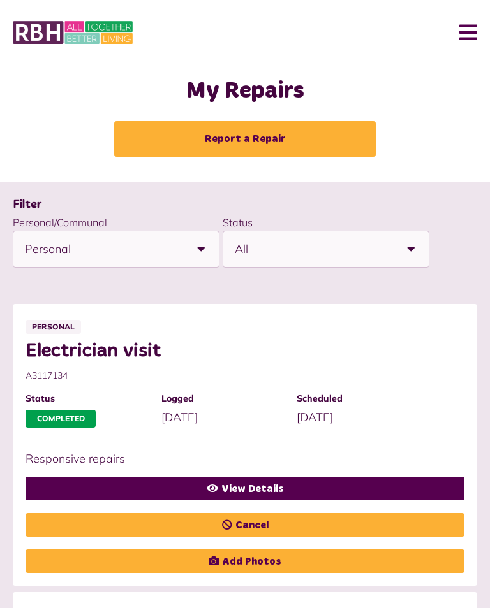
click at [156, 513] on link "Cancel" at bounding box center [245, 525] width 439 height 24
click at [304, 392] on span "Scheduled" at bounding box center [358, 398] width 123 height 13
click at [156, 513] on link "Cancel" at bounding box center [245, 525] width 439 height 24
click at [156, 369] on span "A3117134" at bounding box center [239, 375] width 426 height 13
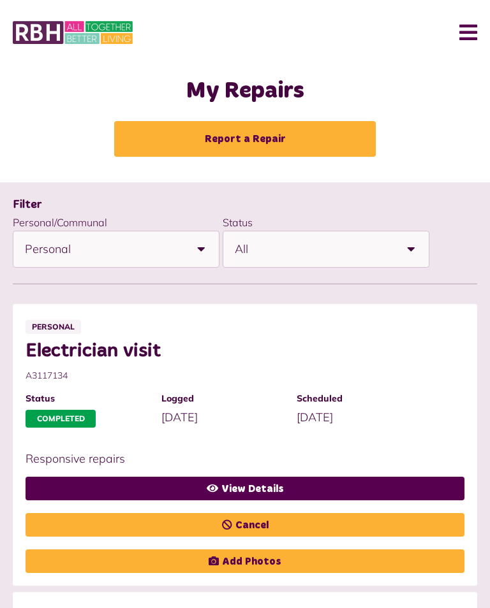
click at [304, 201] on div "Filter" at bounding box center [245, 204] width 464 height 18
click at [156, 513] on link "Cancel" at bounding box center [245, 525] width 439 height 24
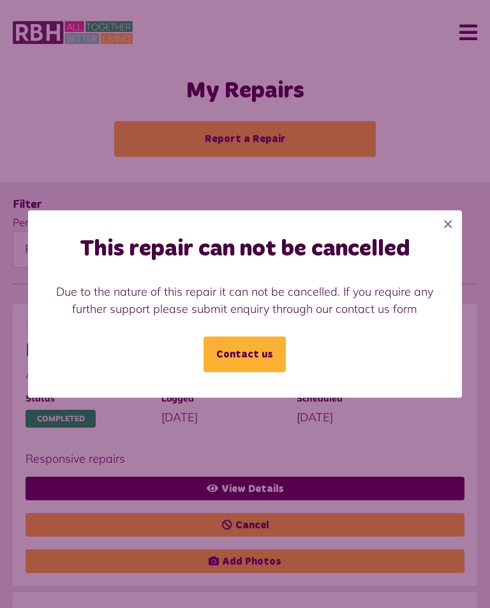
click at [156, 507] on div "This repair can not be cancelled Due to the nature of this repair it can not be…" at bounding box center [245, 304] width 490 height 608
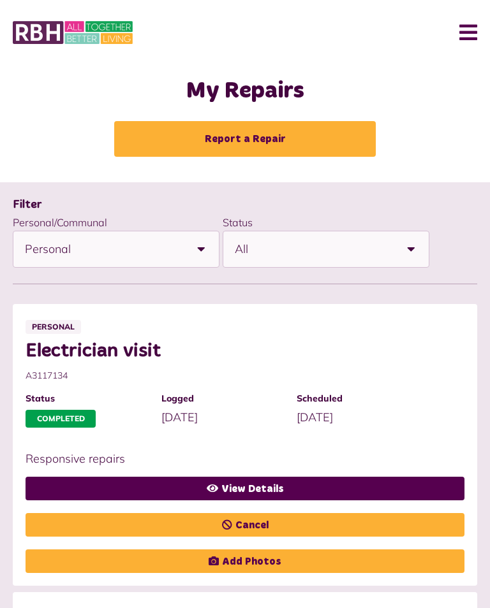
click at [154, 494] on link "View Details" at bounding box center [245, 489] width 439 height 24
click at [158, 513] on link "Cancel" at bounding box center [245, 525] width 439 height 24
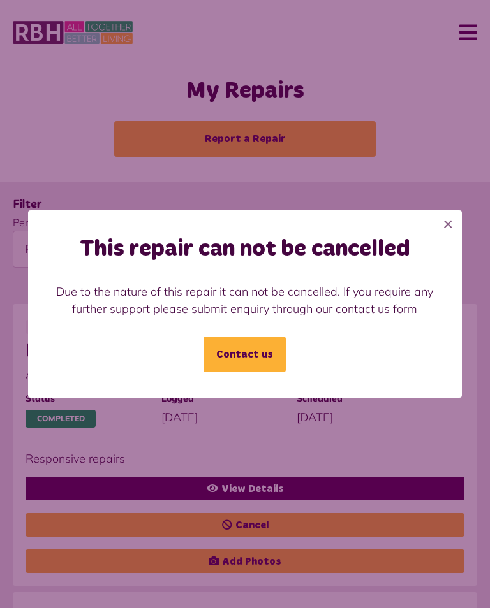
click at [156, 507] on div "This repair can not be cancelled Due to the nature of this repair it can not be…" at bounding box center [245, 304] width 490 height 608
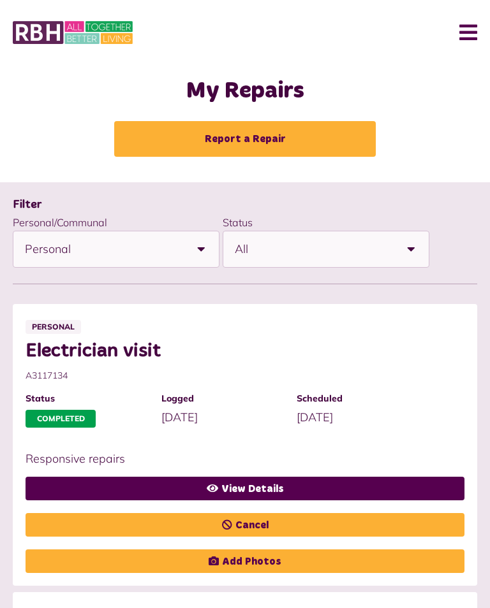
click at [156, 513] on link "Cancel" at bounding box center [245, 525] width 439 height 24
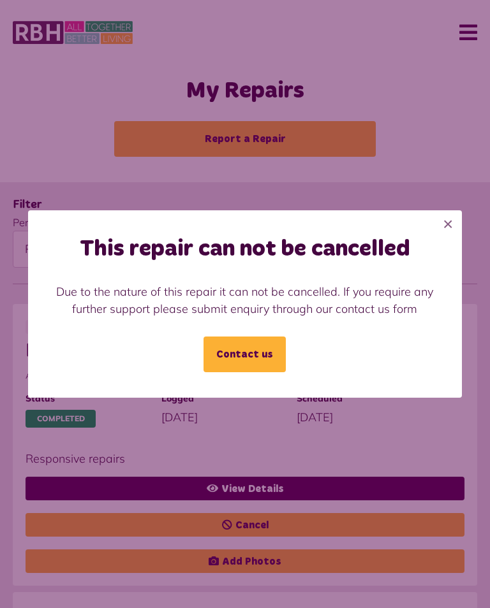
click at [304, 386] on div "This repair can not be cancelled Due to the nature of this repair it can not be…" at bounding box center [245, 303] width 434 height 187
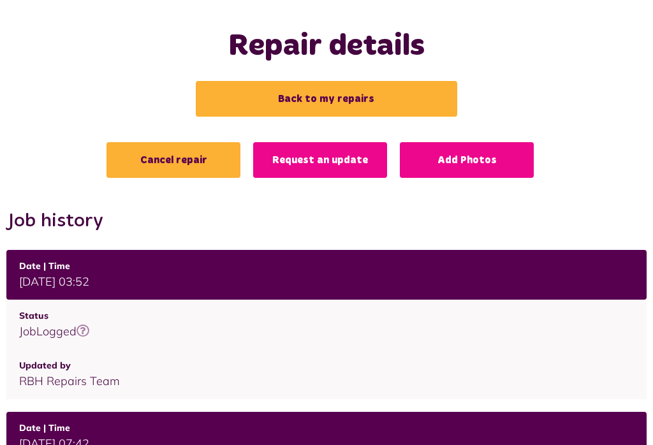
scroll to position [34, 0]
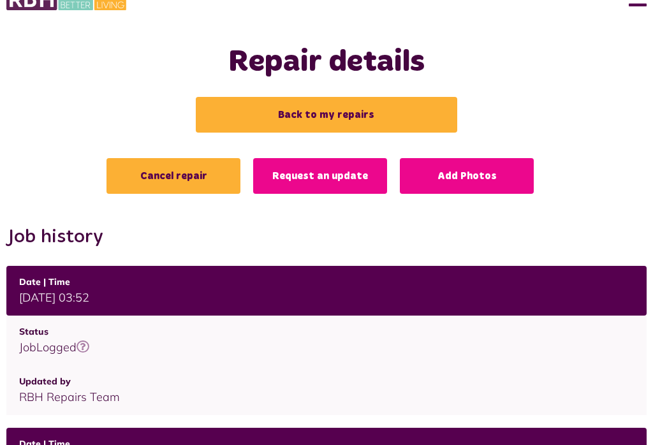
click at [233, 106] on link "Back to my repairs" at bounding box center [326, 115] width 261 height 36
